Goal: Information Seeking & Learning: Learn about a topic

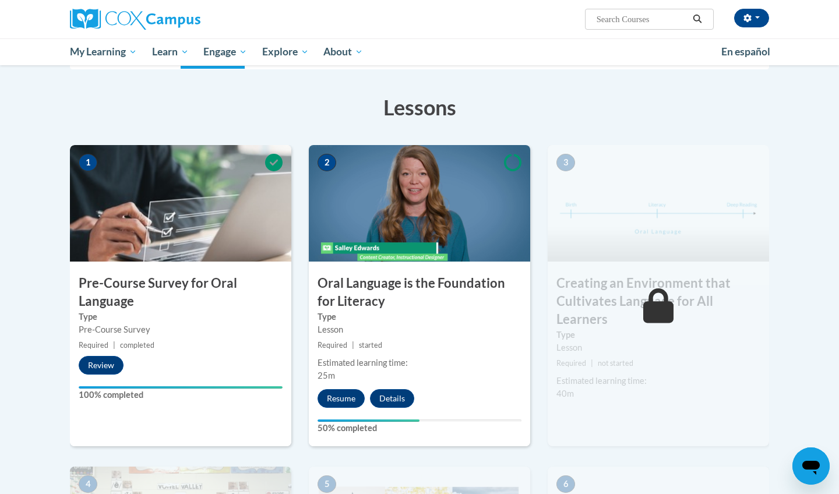
scroll to position [164, 0]
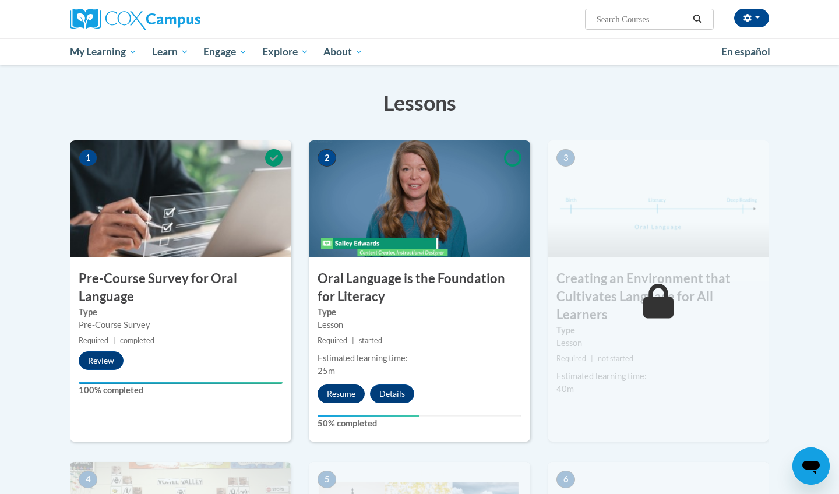
click at [352, 391] on button "Resume" at bounding box center [341, 394] width 47 height 19
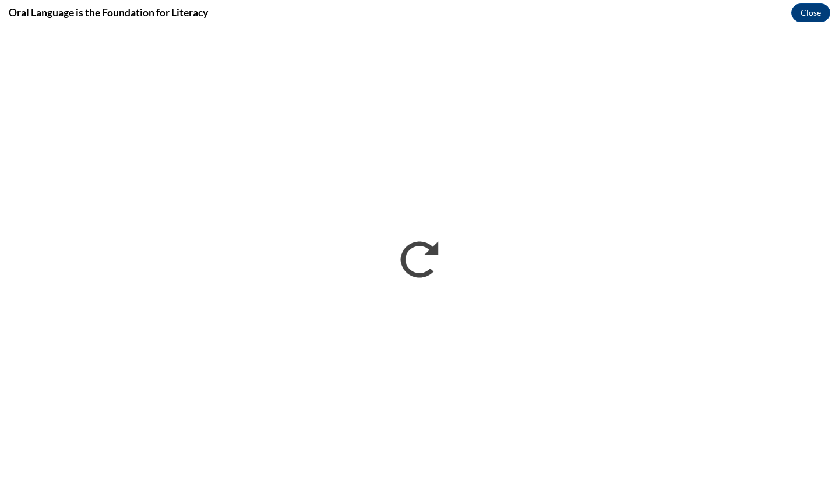
scroll to position [0, 0]
